Goal: Transaction & Acquisition: Book appointment/travel/reservation

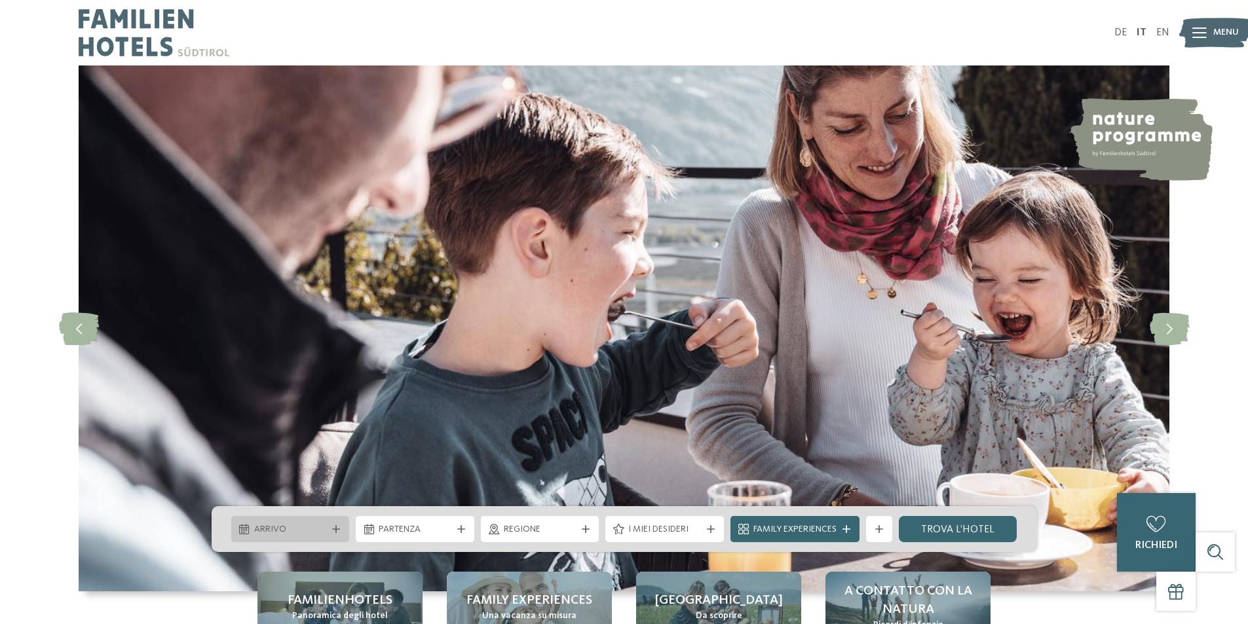
click at [342, 527] on div at bounding box center [335, 529] width 13 height 8
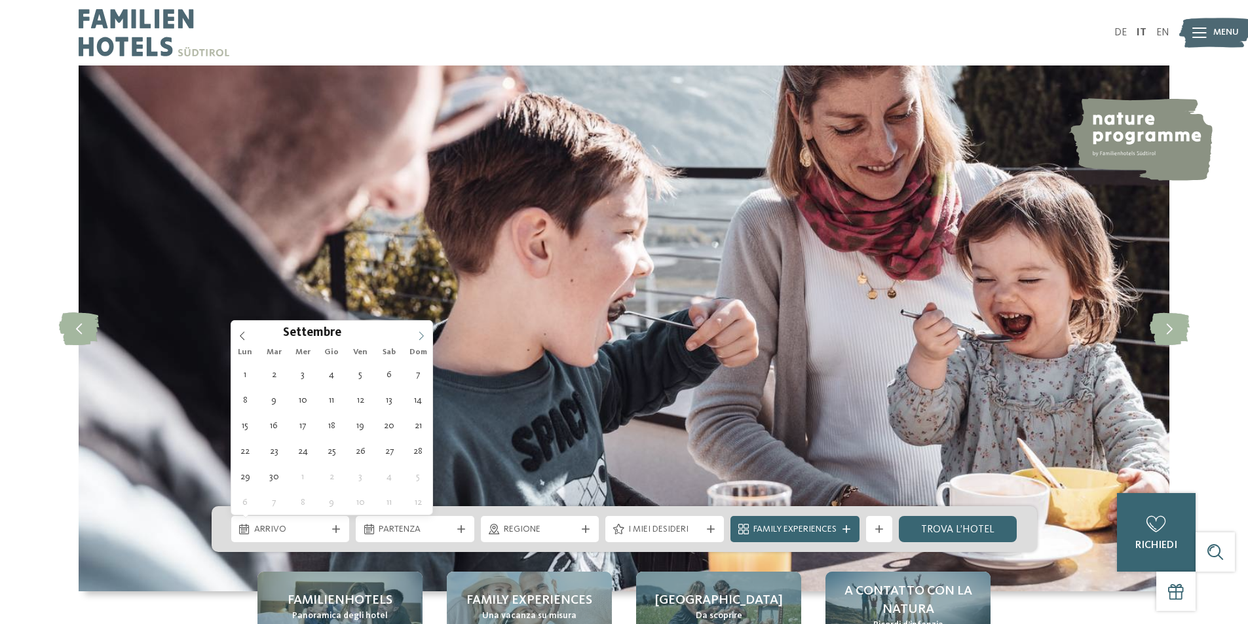
click at [425, 337] on icon at bounding box center [421, 335] width 9 height 9
type div "02.11.2025"
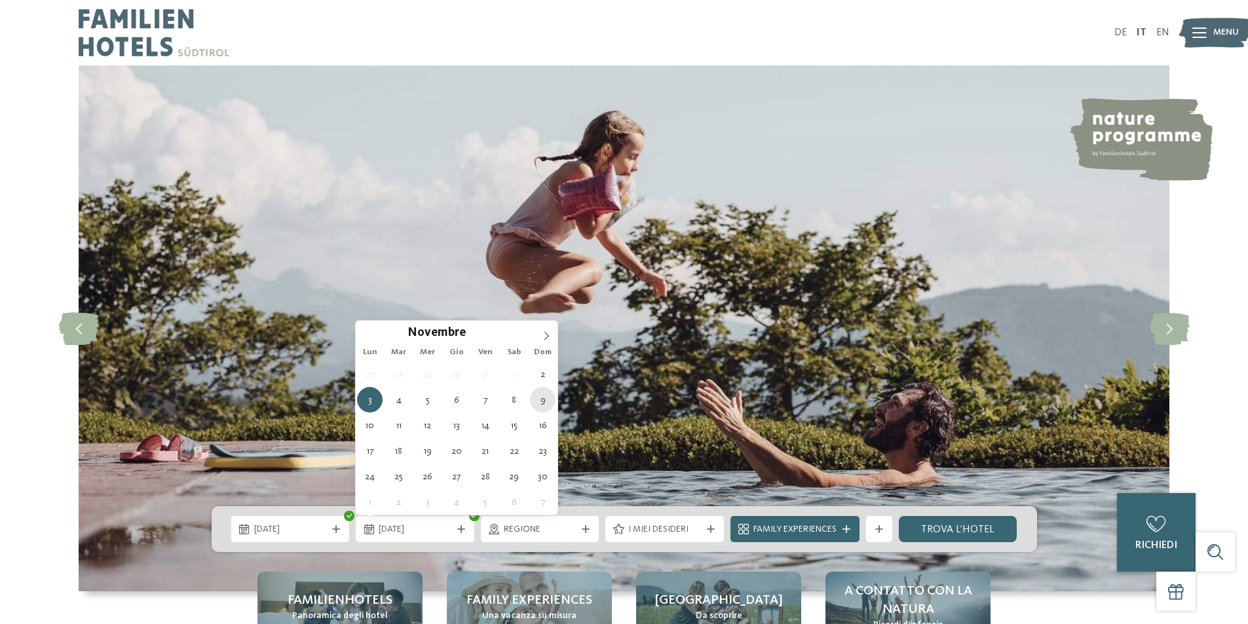
type div "09.11.2025"
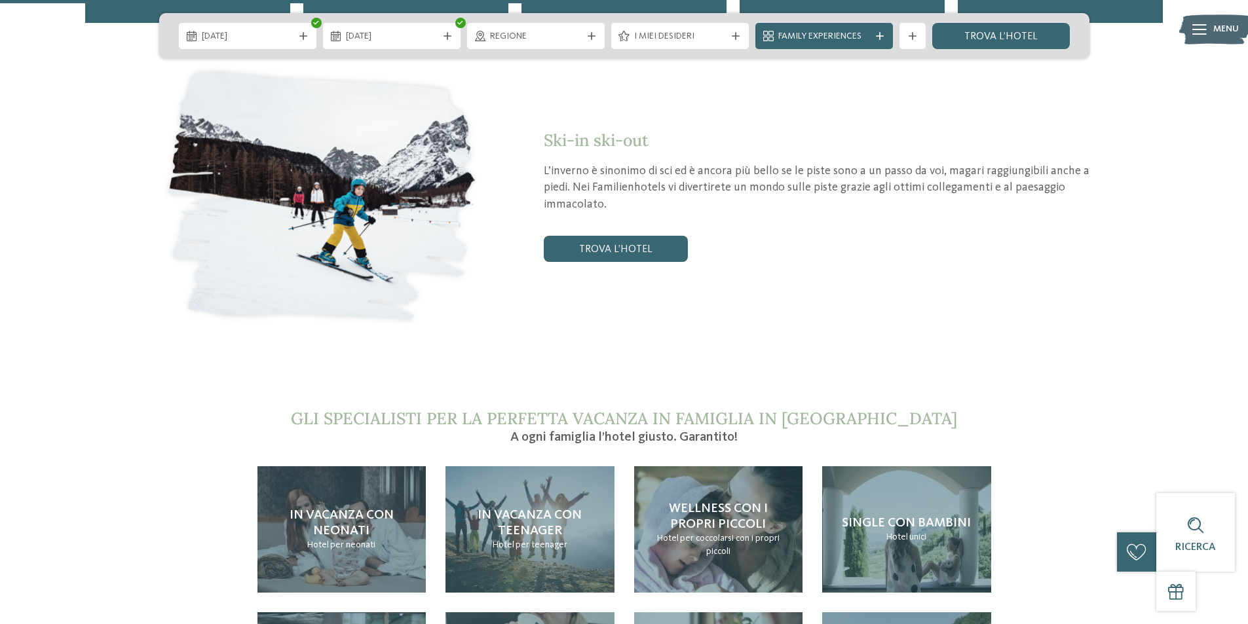
scroll to position [2685, 0]
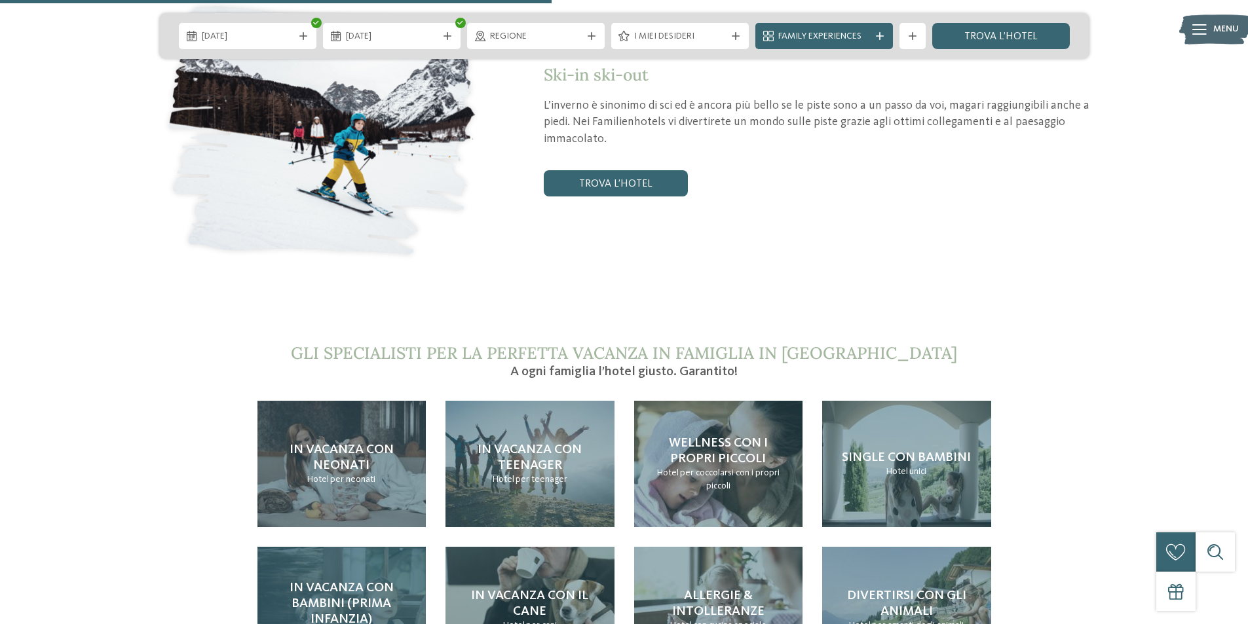
click at [369, 582] on span "In vacanza con bambini (prima infanzia)" at bounding box center [341, 604] width 104 height 45
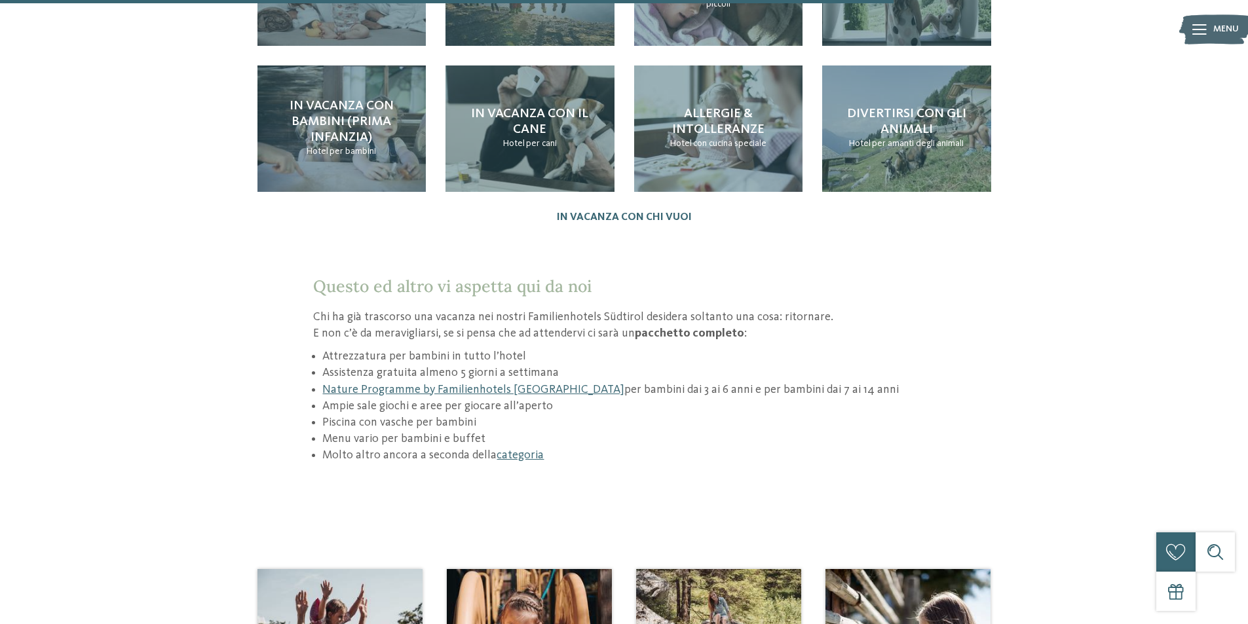
scroll to position [1703, 0]
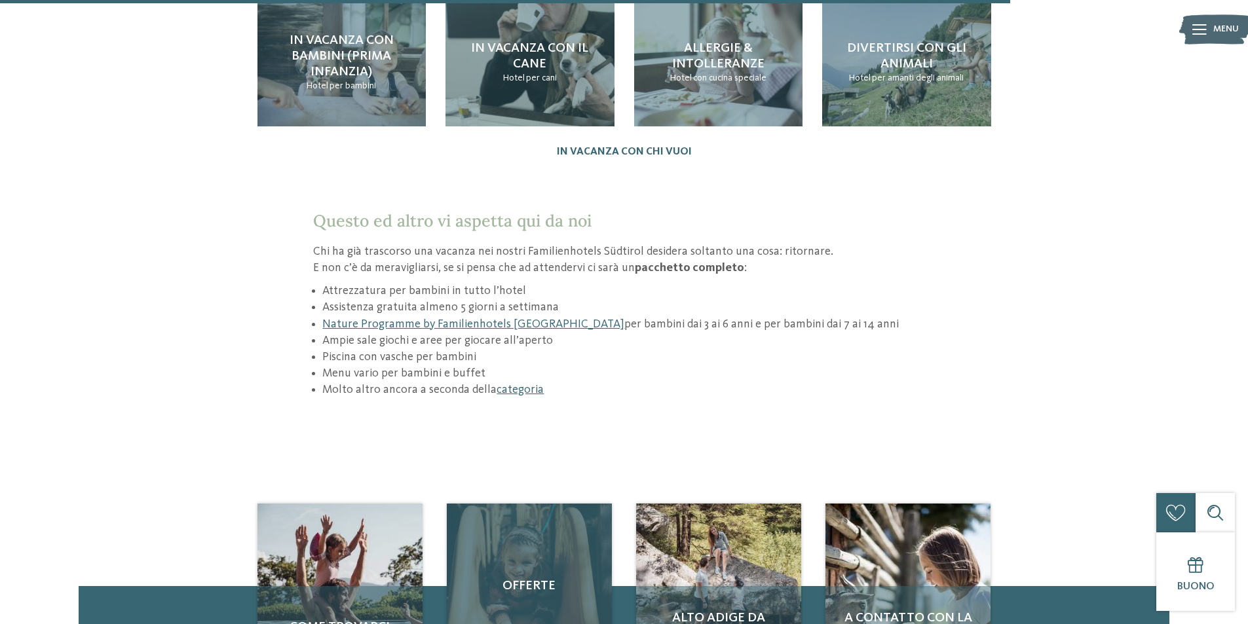
click at [548, 525] on div "Offerte" at bounding box center [529, 586] width 165 height 165
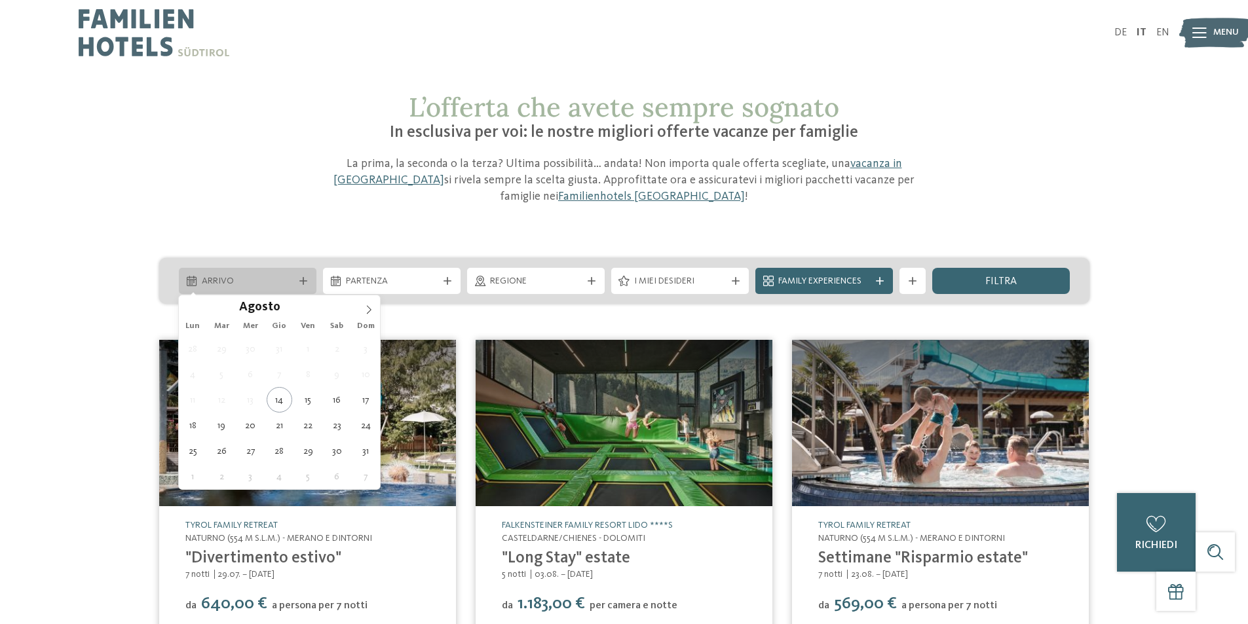
click at [301, 278] on icon at bounding box center [303, 281] width 8 height 8
click at [369, 310] on icon at bounding box center [368, 309] width 9 height 9
type div "02.11.2025"
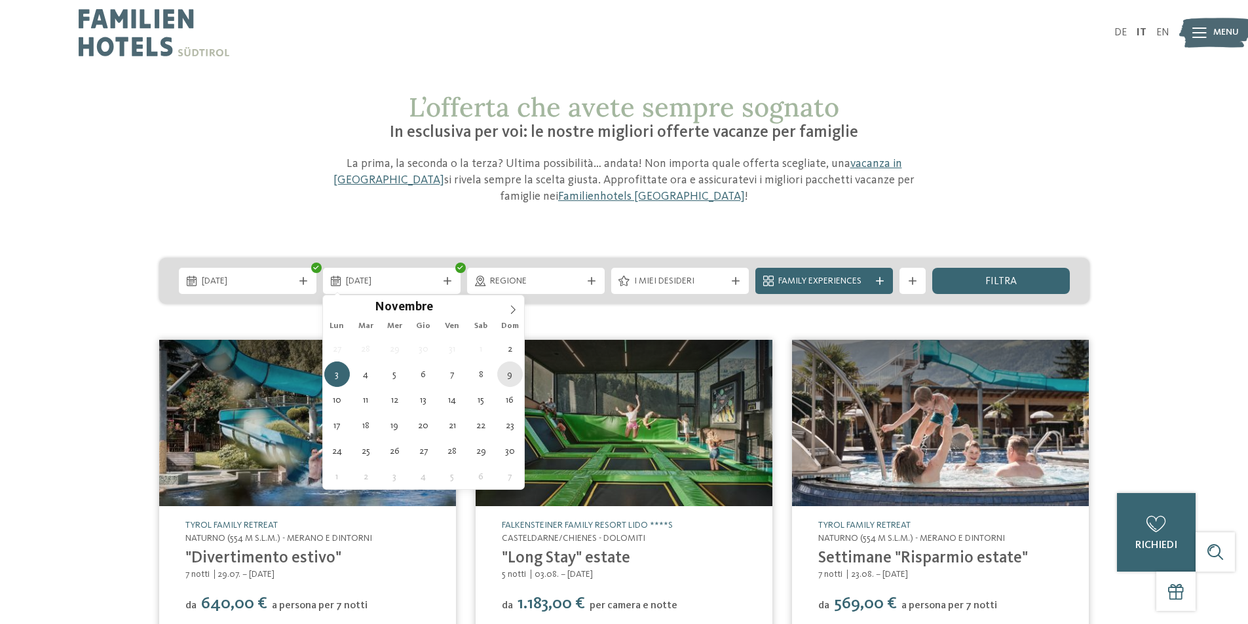
type div "09.11.2025"
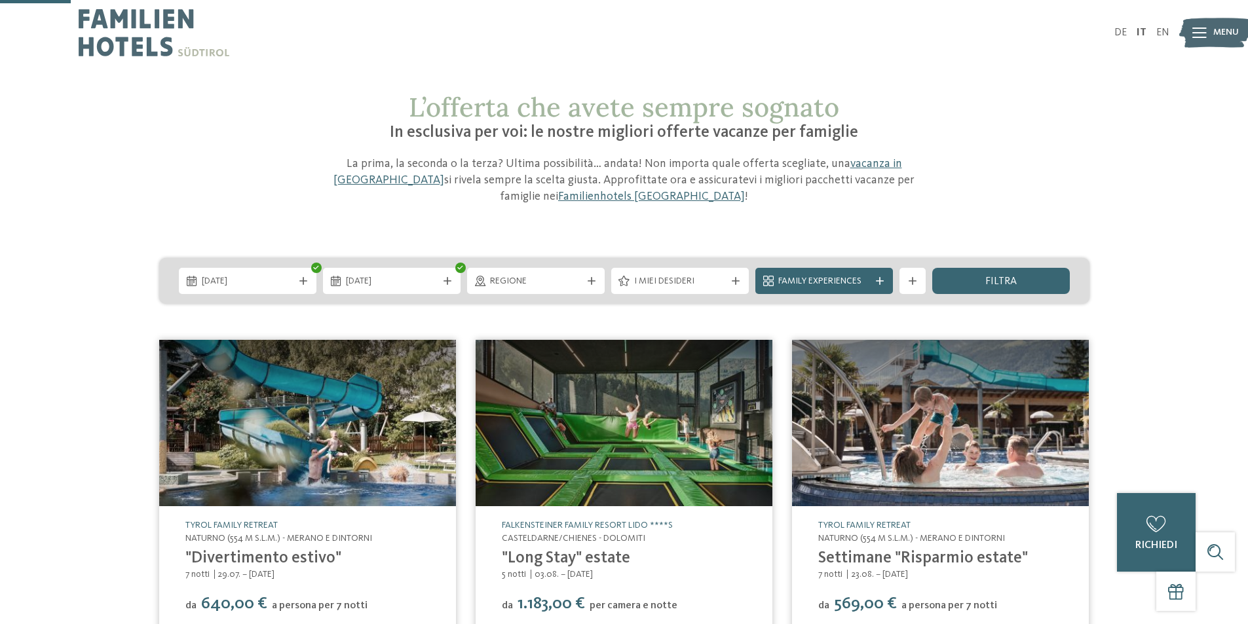
scroll to position [65, 0]
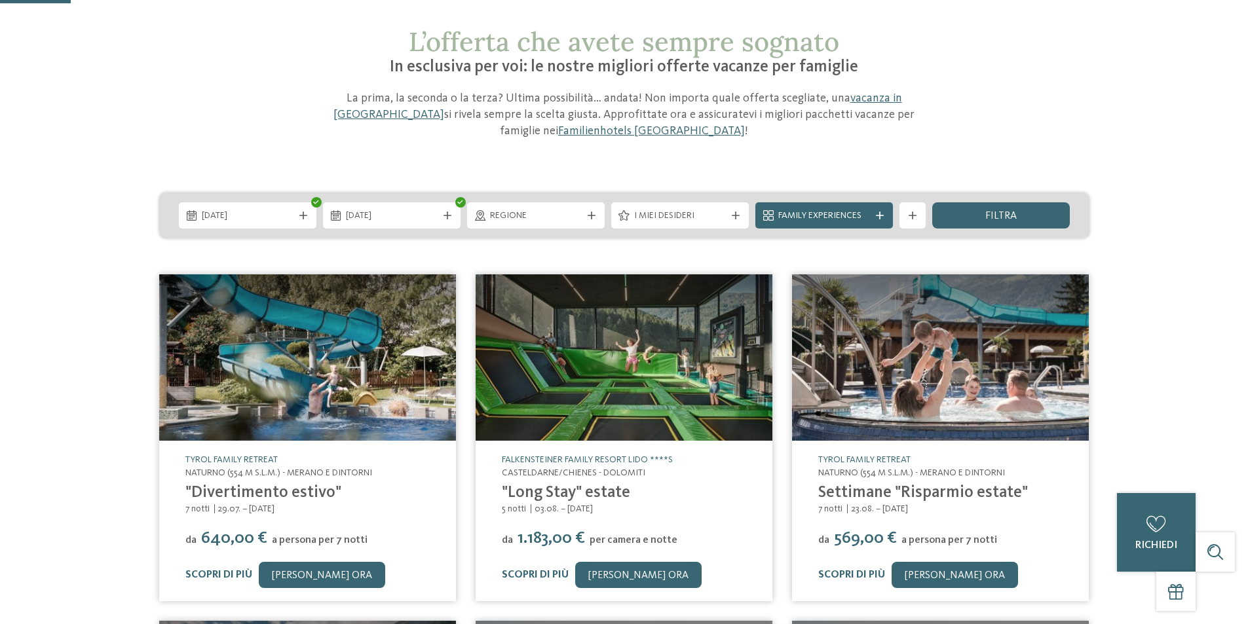
click at [882, 217] on icon at bounding box center [880, 216] width 8 height 8
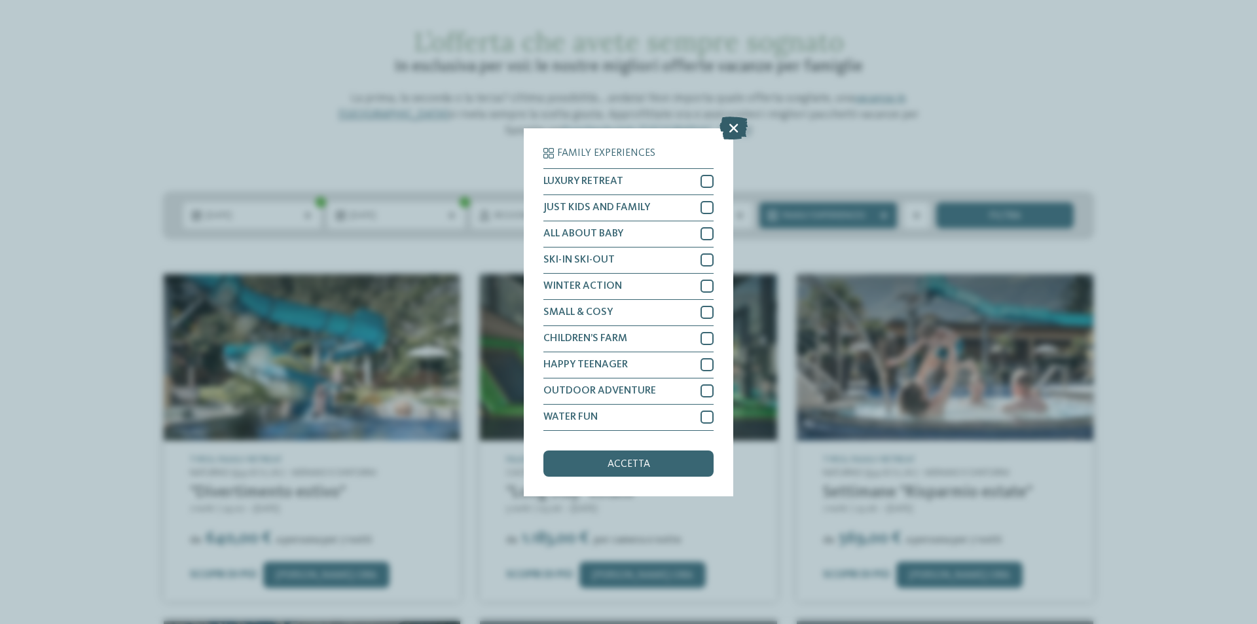
click at [735, 133] on icon at bounding box center [734, 127] width 28 height 23
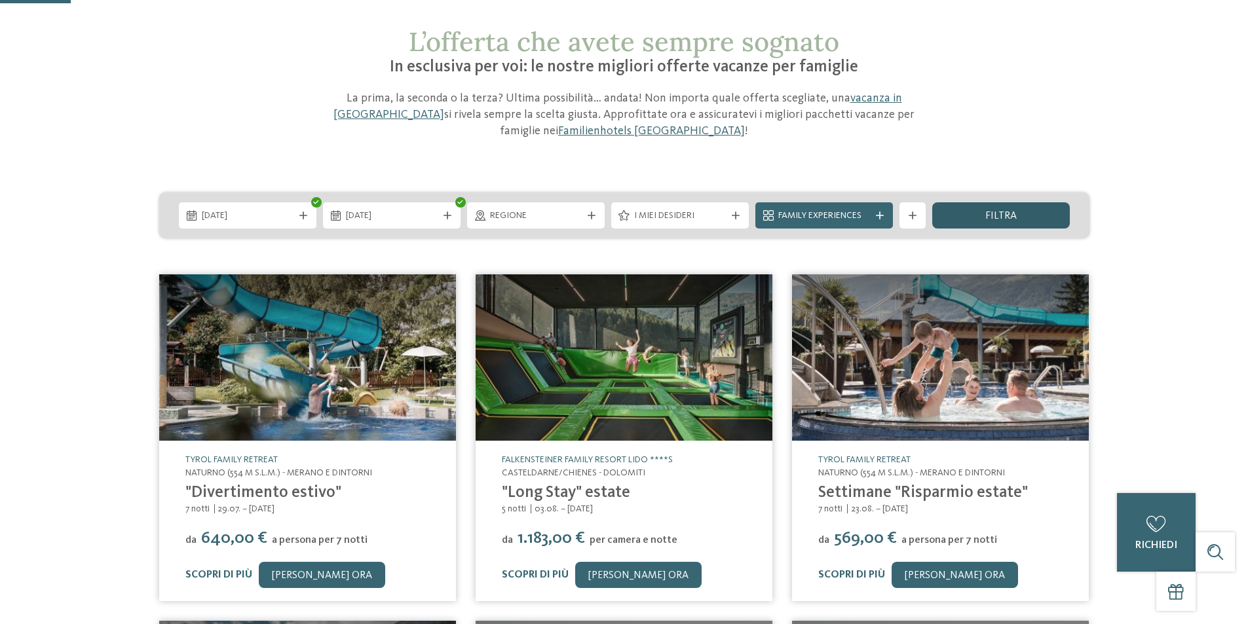
click at [1033, 223] on div "filtra" at bounding box center [1001, 215] width 138 height 26
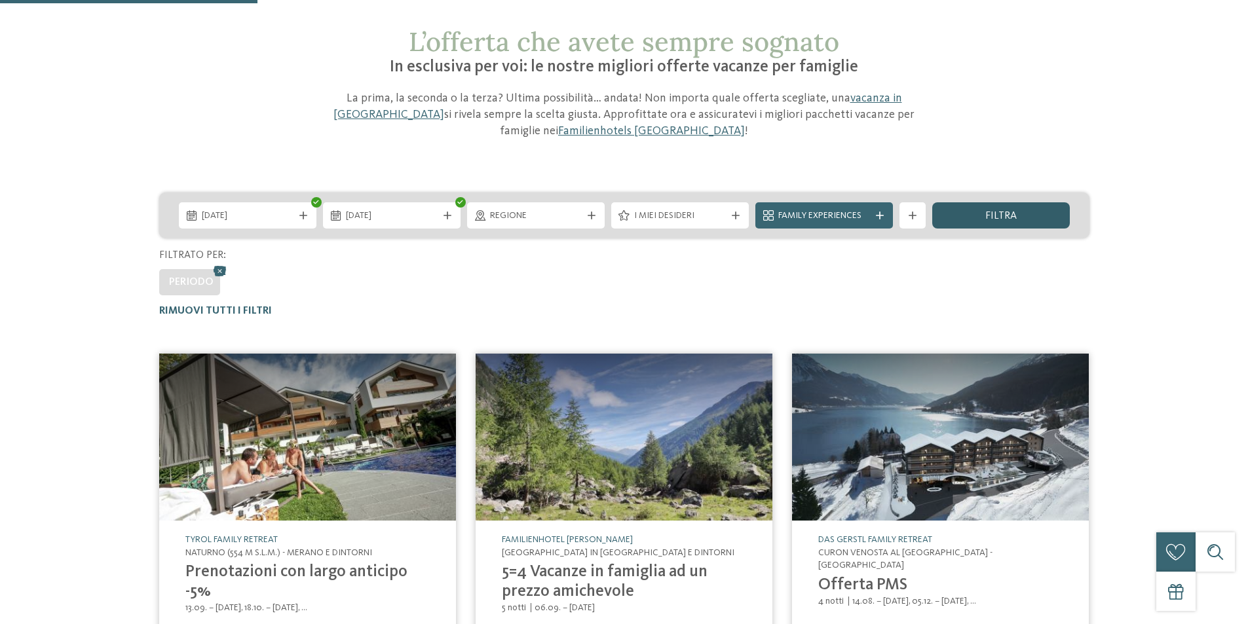
scroll to position [337, 0]
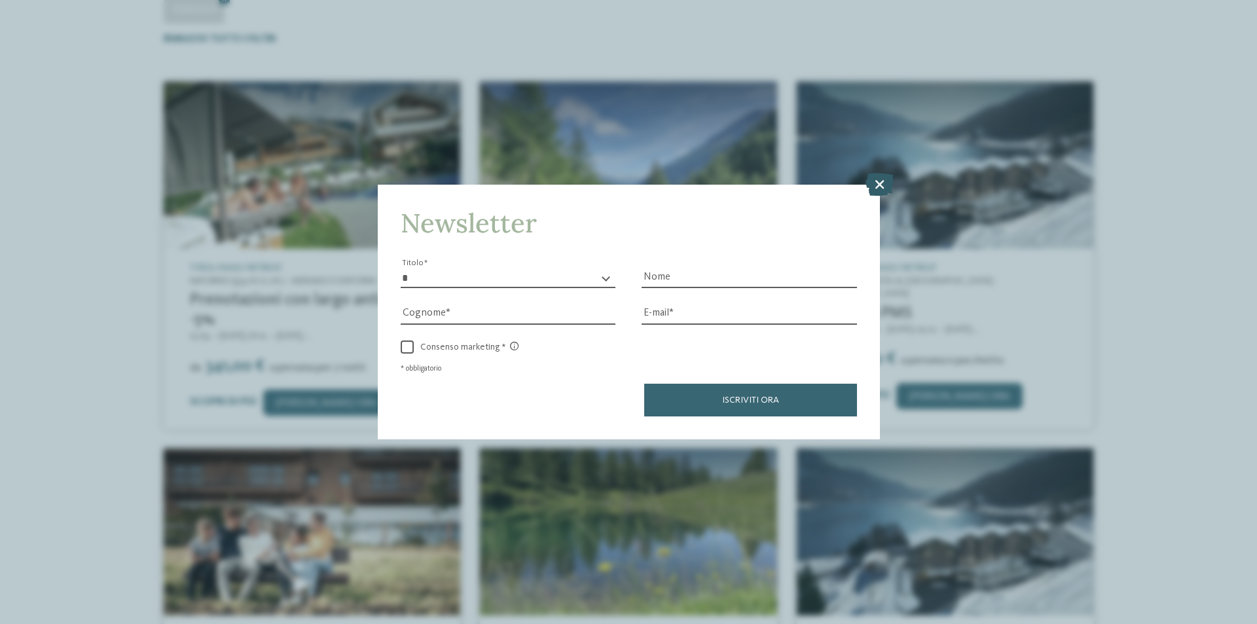
click at [882, 189] on icon at bounding box center [880, 184] width 28 height 23
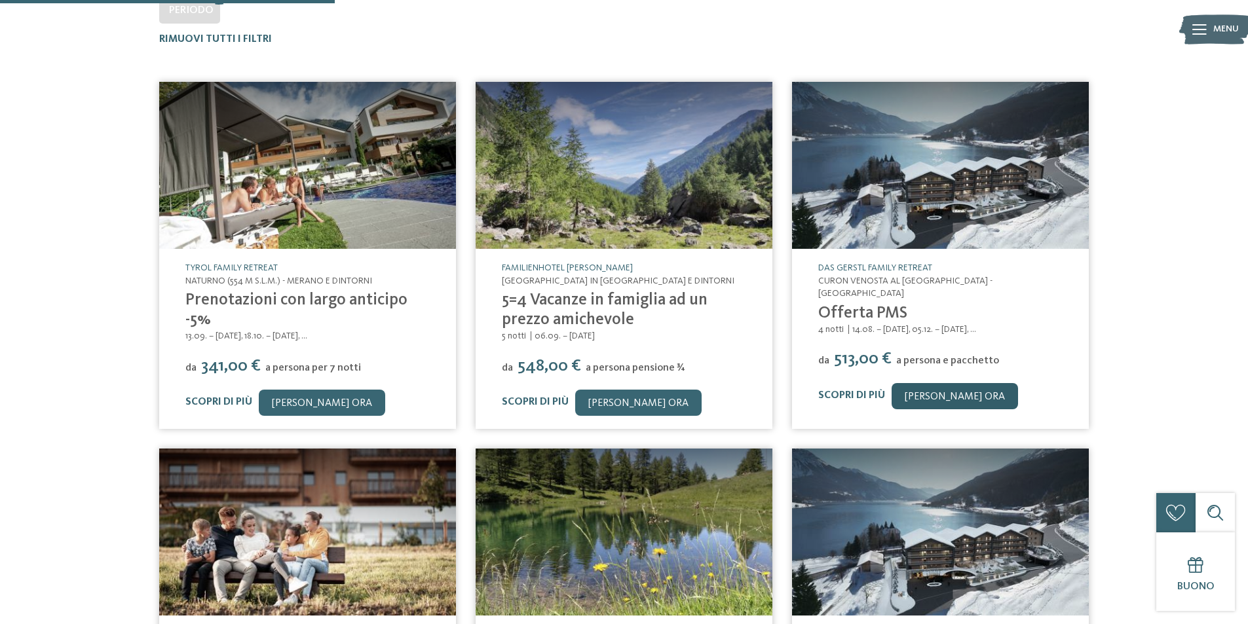
click at [923, 388] on link "[PERSON_NAME] ora" at bounding box center [954, 396] width 126 height 26
